Goal: Navigation & Orientation: Find specific page/section

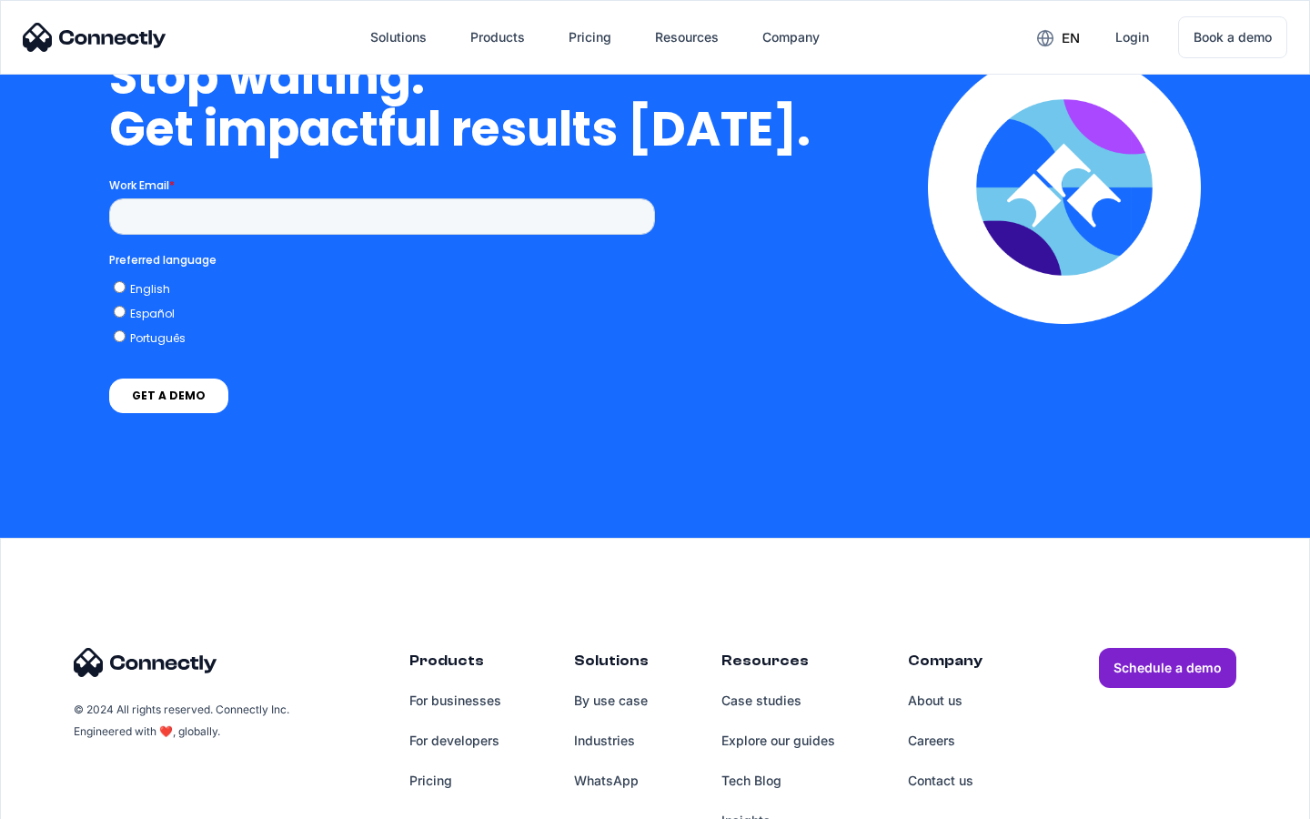
scroll to position [7485, 0]
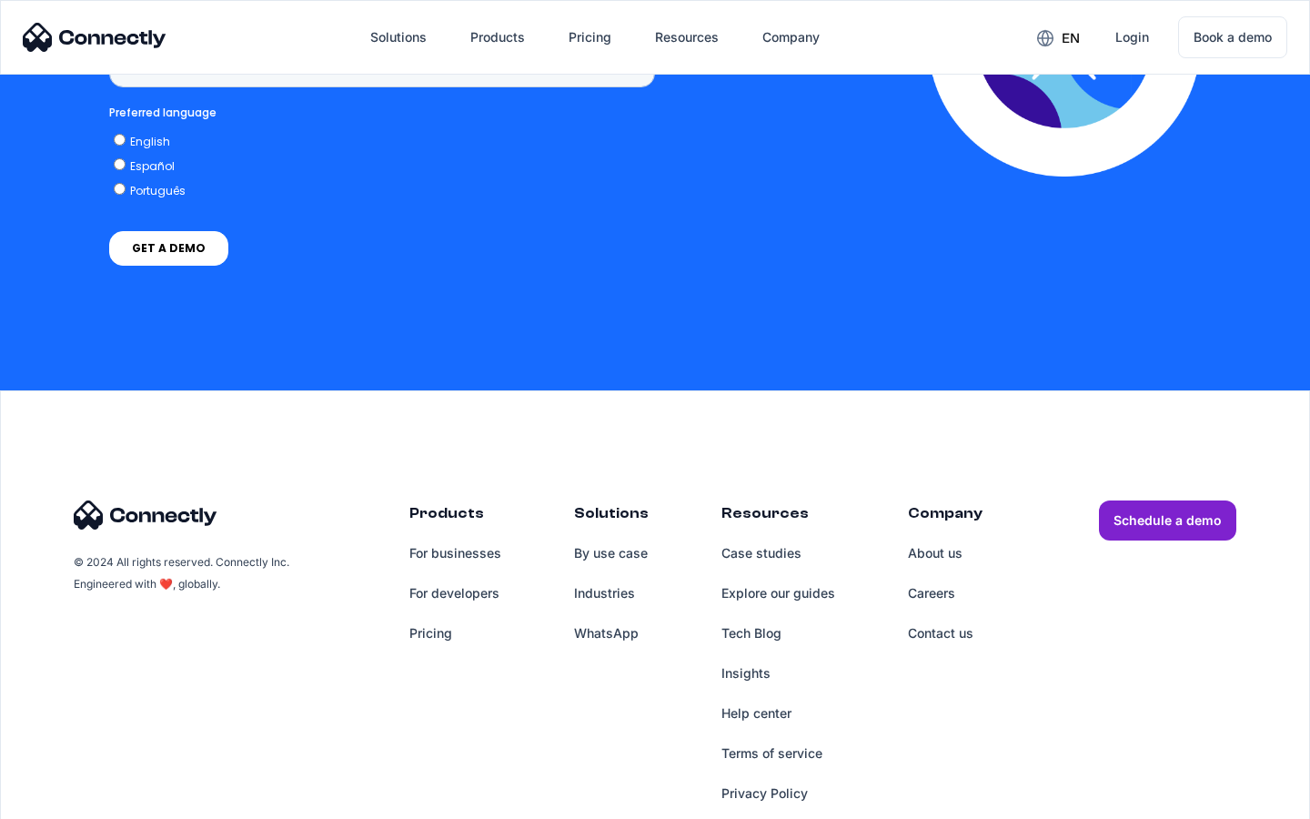
scroll to position [1363, 0]
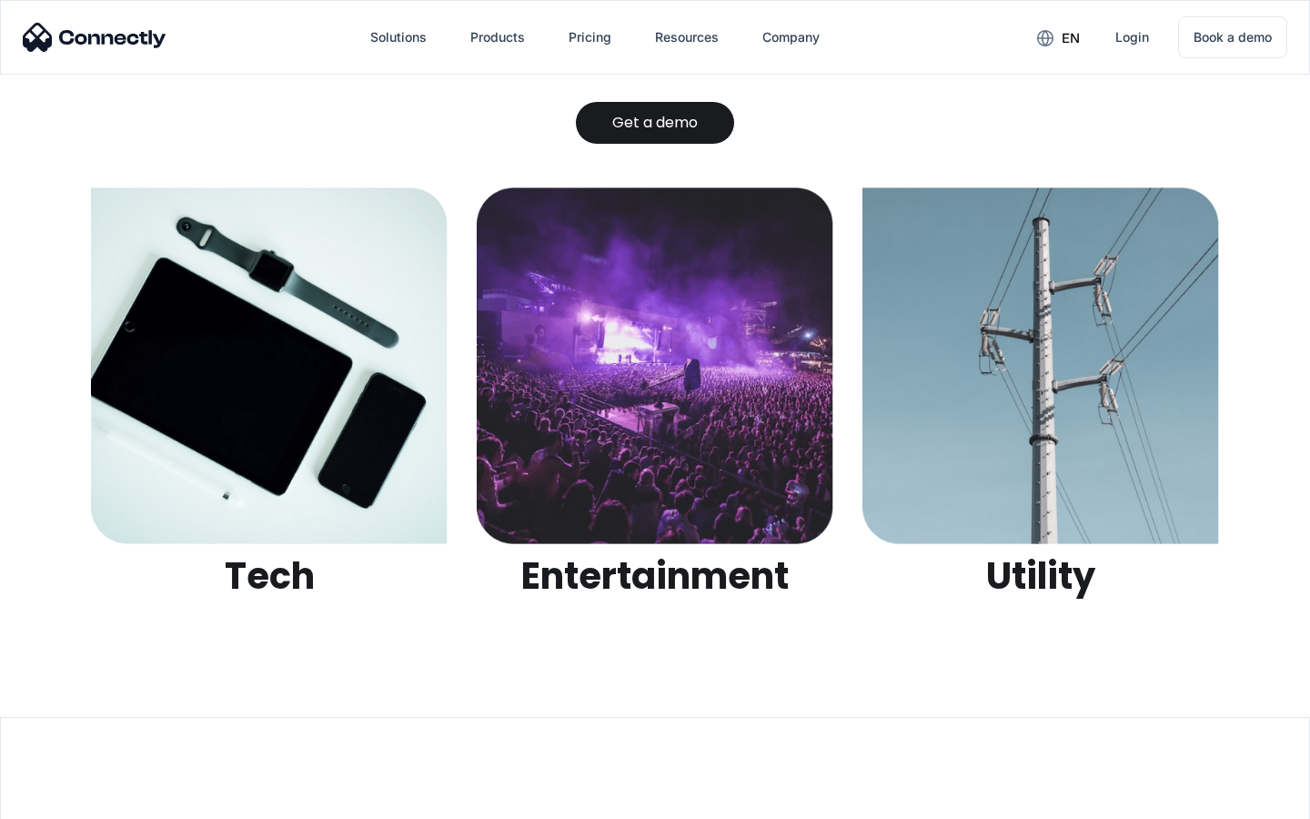
scroll to position [5741, 0]
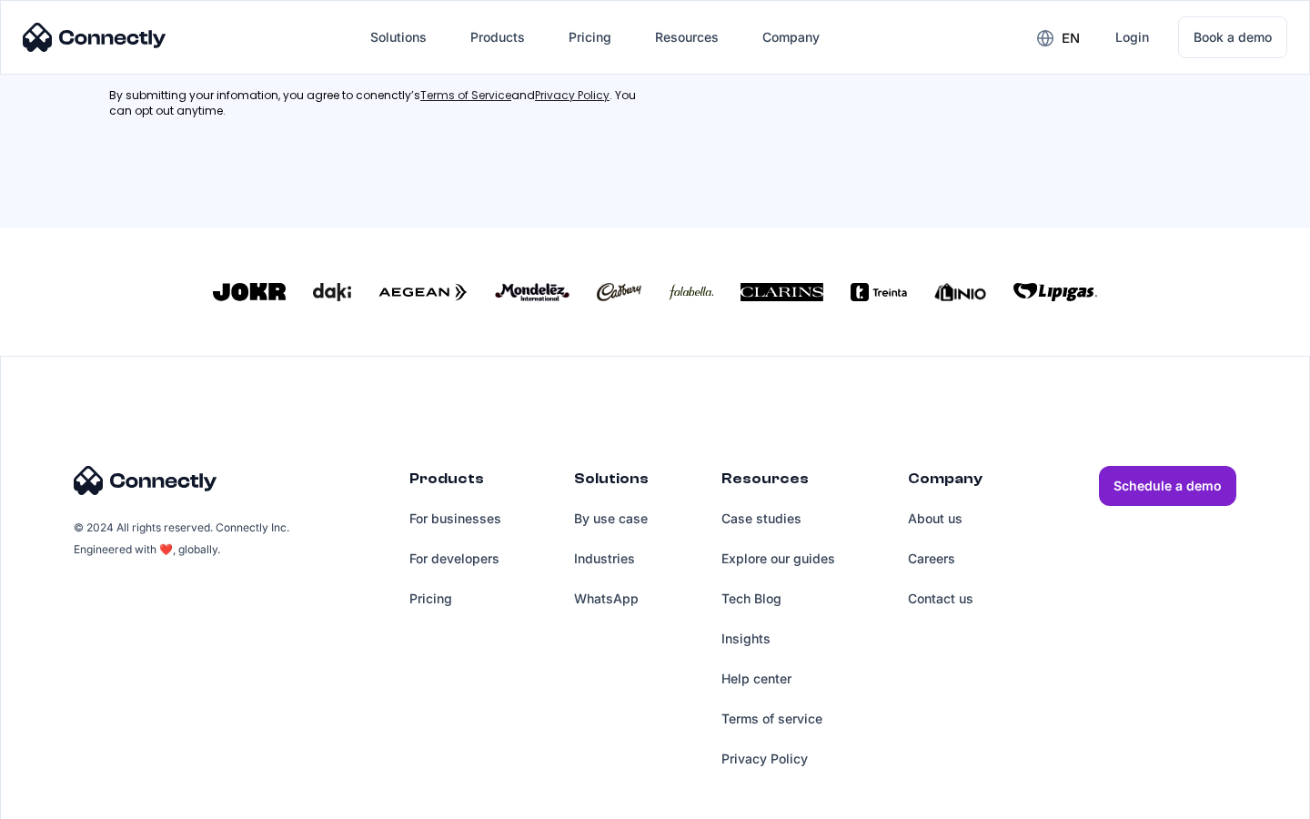
scroll to position [803, 0]
